Goal: Complete application form

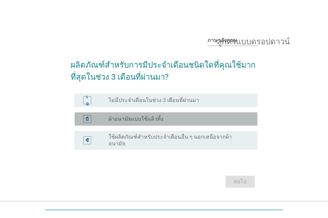
click at [138, 122] on font "ผ้าอนามัยแบบใช้แล้วทิ้ง" at bounding box center [136, 119] width 55 height 6
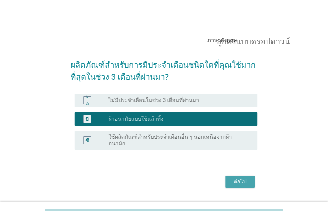
click at [236, 176] on button "ต่อไป" at bounding box center [240, 182] width 29 height 12
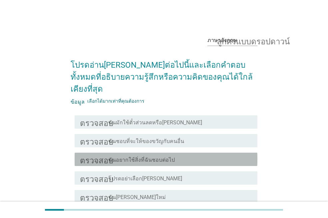
click at [175, 155] on div "โครงร่างกล่องกาเครื่องหมายว่าง ฉันอยากใช้สิ่งที่ฉันชอบต่อไป" at bounding box center [181, 159] width 144 height 8
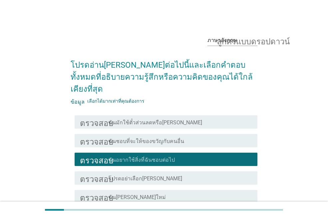
scroll to position [51, 0]
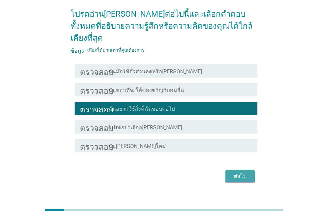
click at [239, 173] on font "ต่อไป" at bounding box center [240, 176] width 13 height 6
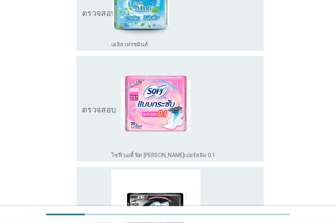
scroll to position [228, 0]
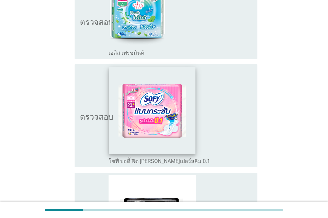
click at [165, 111] on img at bounding box center [152, 110] width 86 height 86
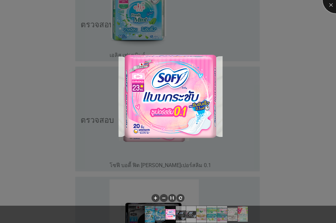
drag, startPoint x: 330, startPoint y: 7, endPoint x: 329, endPoint y: 16, distance: 9.8
click at [328, 7] on div at bounding box center [336, 0] width 27 height 27
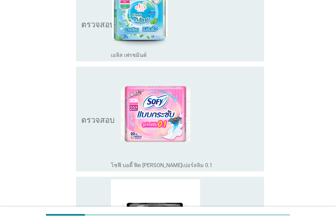
click at [84, 95] on icon "ตรวจสอบ" at bounding box center [97, 119] width 33 height 100
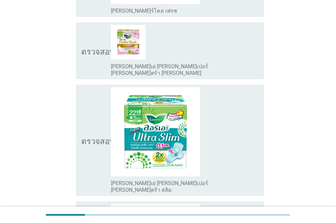
scroll to position [608, 0]
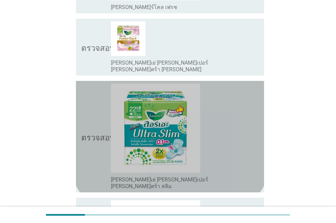
click at [84, 94] on icon "ตรวจสอบ" at bounding box center [97, 137] width 33 height 106
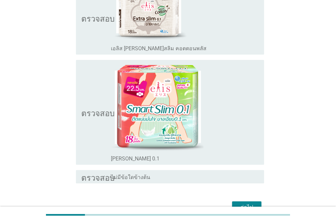
scroll to position [960, 0]
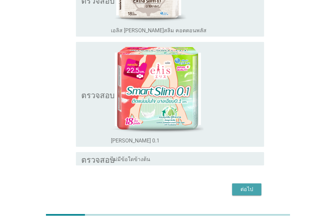
click at [236, 184] on button "ต่อไป" at bounding box center [246, 190] width 29 height 12
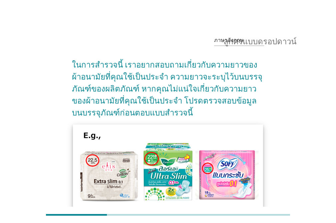
click at [256, 137] on img at bounding box center [168, 169] width 190 height 89
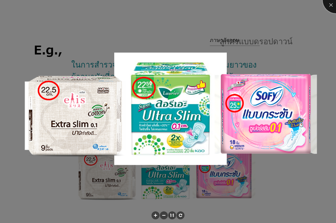
click at [328, 5] on div at bounding box center [336, 0] width 27 height 27
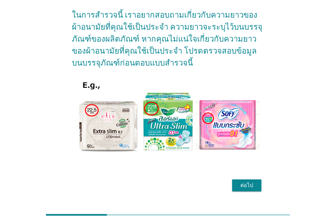
scroll to position [66, 0]
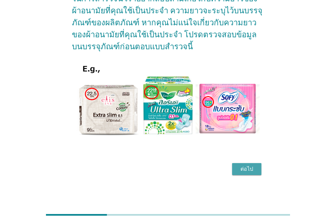
click at [253, 168] on font "ต่อไป" at bounding box center [247, 169] width 13 height 6
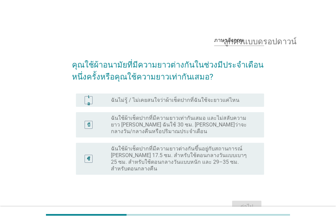
click at [194, 123] on font "ฉันใช้ผ้าเช็ดปากที่มีความยาวเท่ากันเสมอ และไม่สลับความยาว [PERSON_NAME] ฉันใช้ …" at bounding box center [179, 125] width 136 height 20
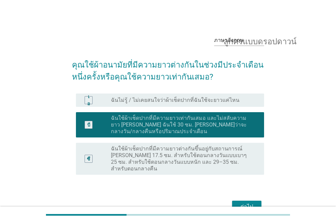
click at [242, 204] on font "ต่อไป" at bounding box center [247, 207] width 13 height 6
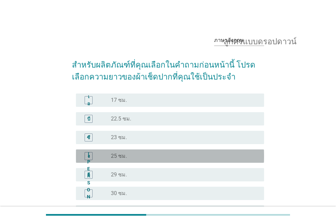
click at [179, 154] on div "ปุ่มวิทยุ[PERSON_NAME]เลือก 25 ซม." at bounding box center [182, 156] width 143 height 7
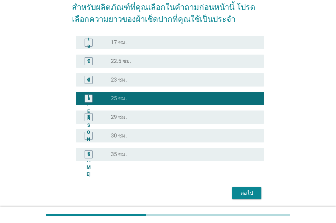
scroll to position [60, 0]
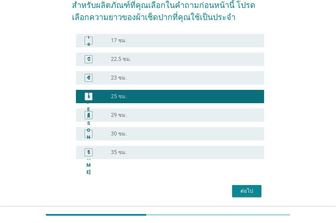
click at [245, 188] on font "ต่อไป" at bounding box center [247, 191] width 13 height 6
